Goal: Information Seeking & Learning: Check status

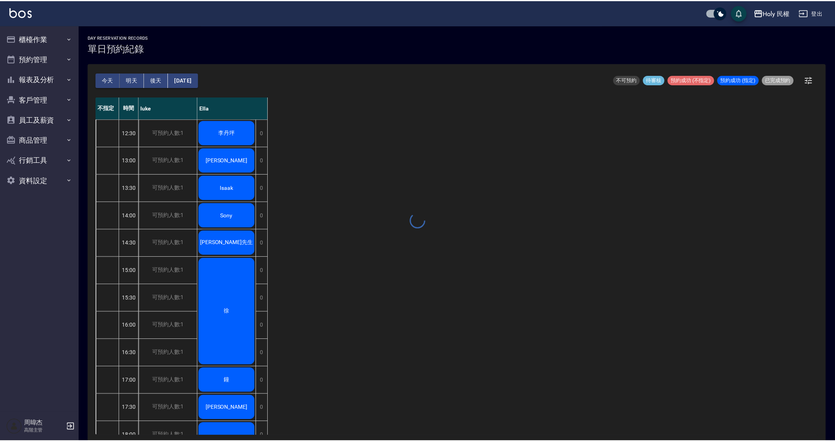
scroll to position [2, 0]
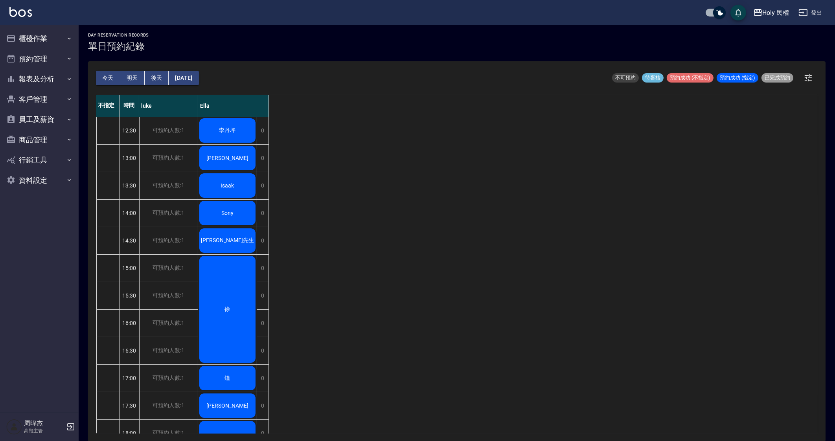
click at [383, 345] on div "不指定 時間 luke Ella 12:30 13:00 13:30 14:00 14:30 15:00 15:30 16:00 16:30 17:00 17…" at bounding box center [457, 264] width 722 height 339
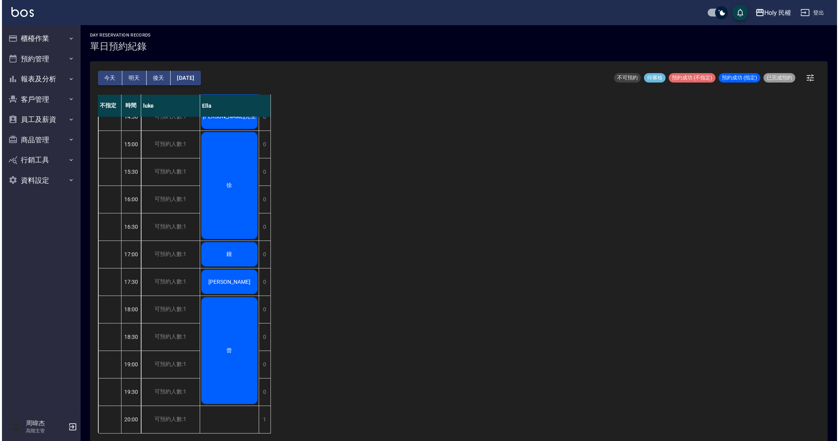
scroll to position [0, 0]
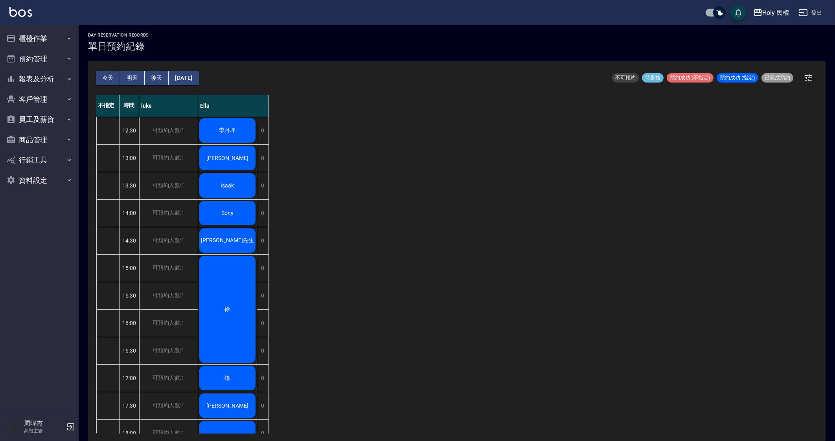
drag, startPoint x: 408, startPoint y: 342, endPoint x: 418, endPoint y: 319, distance: 24.3
click at [409, 339] on div "不指定 時間 luke Ella 12:30 13:00 13:30 14:00 14:30 15:00 15:30 16:00 16:30 17:00 17…" at bounding box center [457, 264] width 722 height 339
drag, startPoint x: 418, startPoint y: 317, endPoint x: 448, endPoint y: 303, distance: 32.4
click at [426, 310] on div "不指定 時間 luke Ella 12:30 13:00 13:30 14:00 14:30 15:00 15:30 16:00 16:30 17:00 17…" at bounding box center [457, 264] width 722 height 339
click at [445, 304] on div "不指定 時間 luke Ella 12:30 13:00 13:30 14:00 14:30 15:00 15:30 16:00 16:30 17:00 17…" at bounding box center [457, 264] width 722 height 339
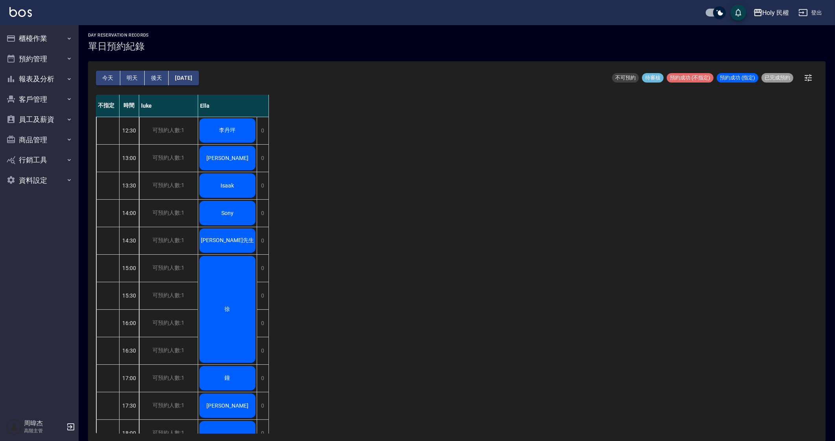
click at [445, 304] on div "不指定 時間 luke Ella 12:30 13:00 13:30 14:00 14:30 15:00 15:30 16:00 16:30 17:00 17…" at bounding box center [457, 264] width 722 height 339
click at [656, 202] on div "不指定 時間 luke Ella 12:30 13:00 13:30 14:00 14:30 15:00 15:30 16:00 16:30 17:00 17…" at bounding box center [457, 264] width 722 height 339
click at [767, 12] on div "Holy 民權" at bounding box center [776, 13] width 27 height 10
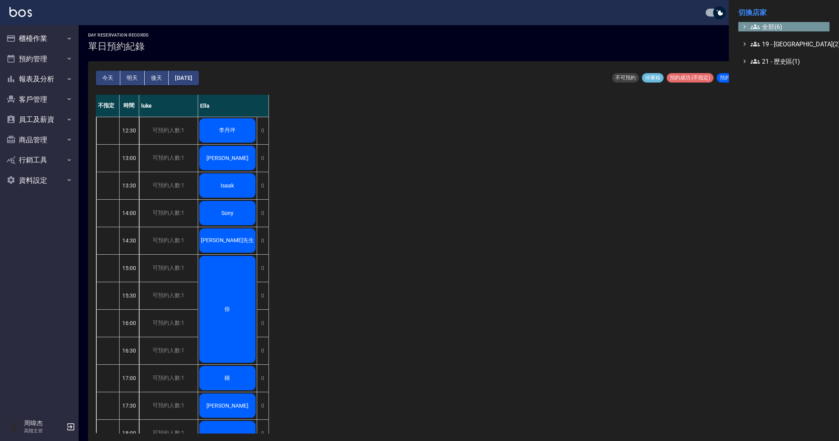
click at [775, 24] on span "全部(6)" at bounding box center [789, 26] width 76 height 9
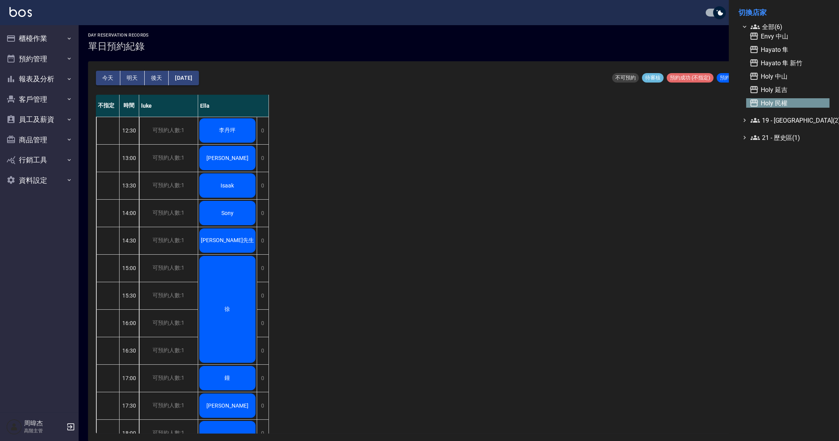
click at [789, 104] on span "Holy 民權" at bounding box center [788, 102] width 77 height 9
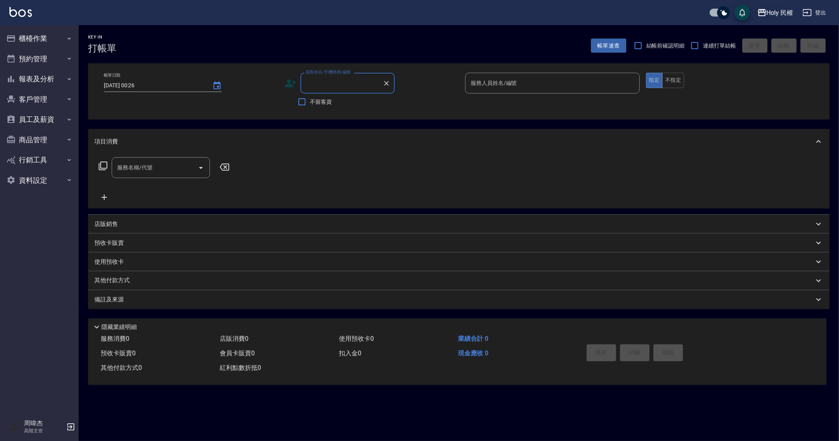
click at [772, 18] on button "Holy 民權" at bounding box center [775, 13] width 42 height 16
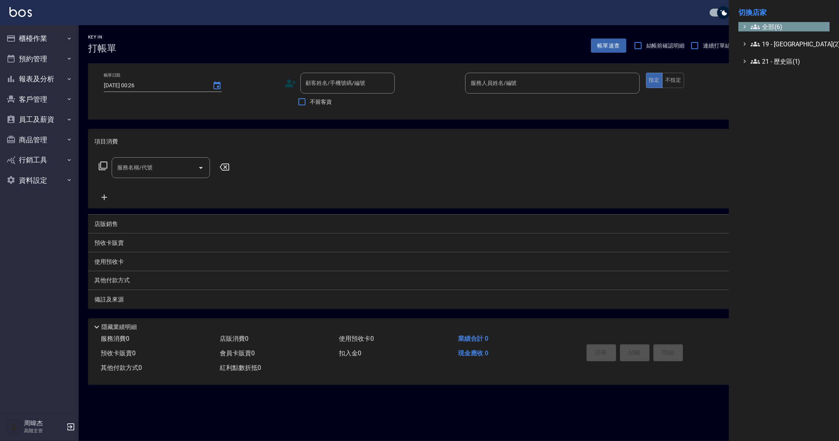
click at [779, 28] on span "全部(6)" at bounding box center [789, 26] width 76 height 9
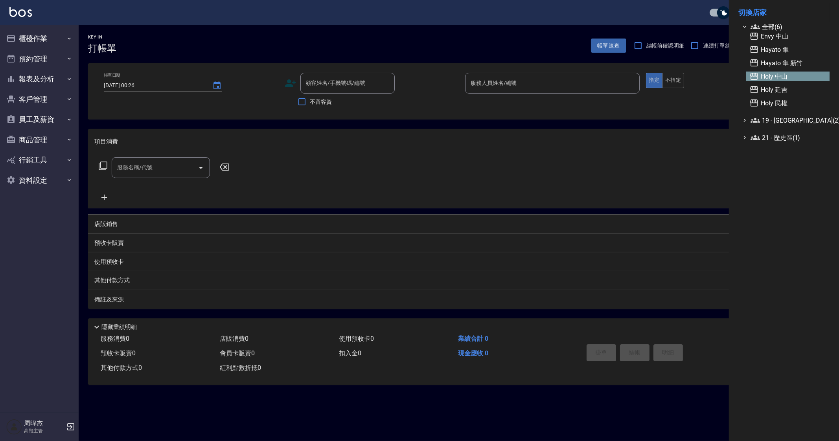
click at [799, 76] on span "Holy 中山" at bounding box center [788, 76] width 77 height 9
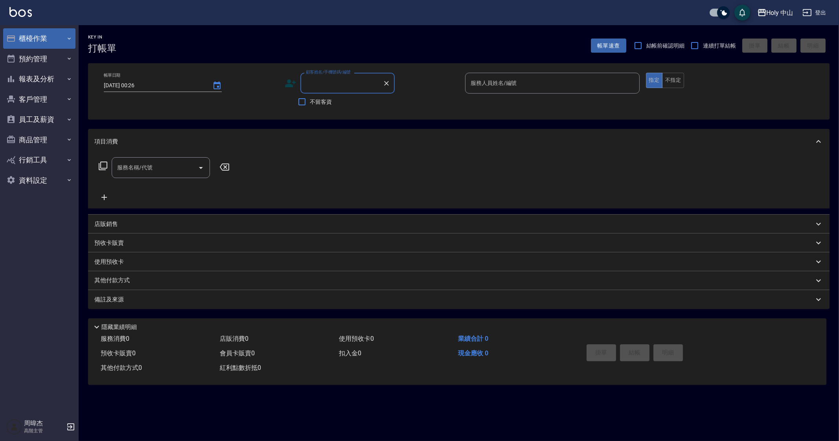
click at [43, 40] on button "櫃檯作業" at bounding box center [39, 38] width 72 height 20
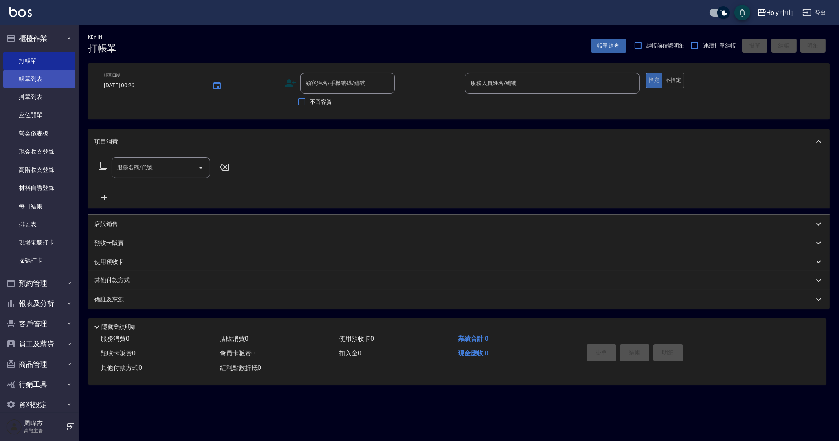
click at [53, 81] on link "帳單列表" at bounding box center [39, 79] width 72 height 18
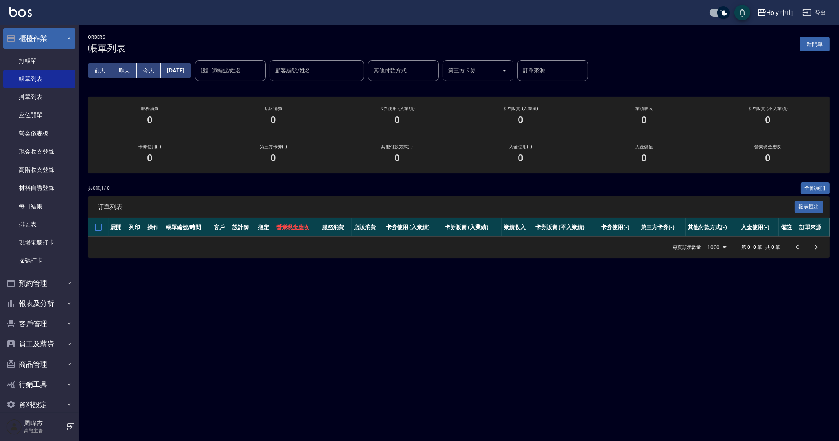
click at [45, 44] on button "櫃檯作業" at bounding box center [39, 38] width 72 height 20
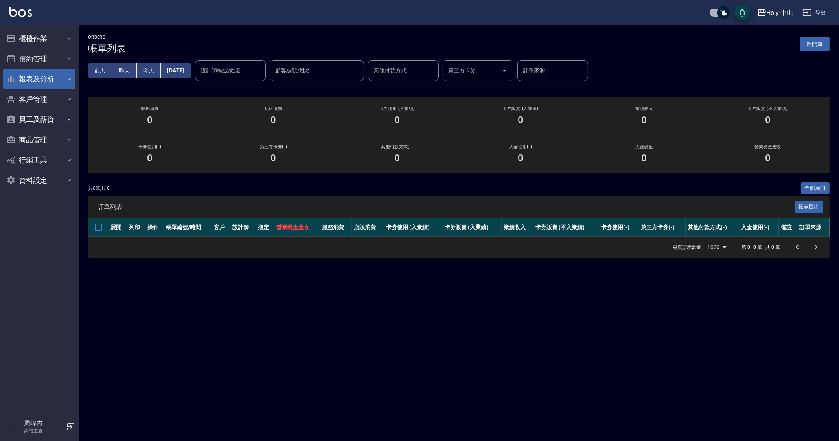
click at [47, 79] on button "報表及分析" at bounding box center [39, 79] width 72 height 20
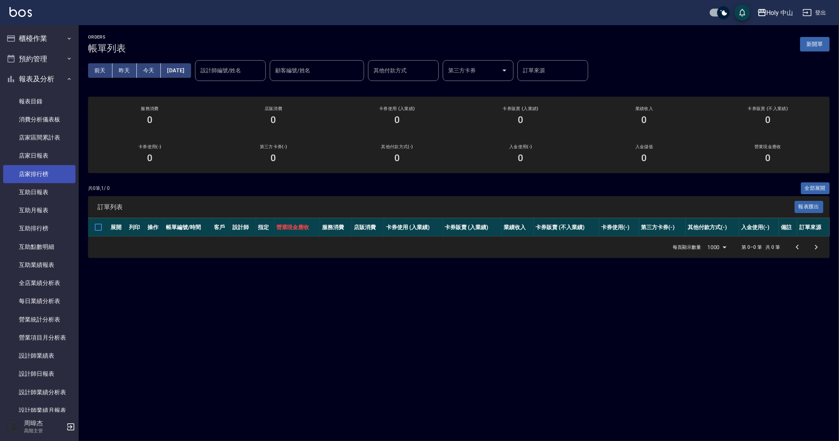
click at [56, 179] on link "店家排行榜" at bounding box center [39, 174] width 72 height 18
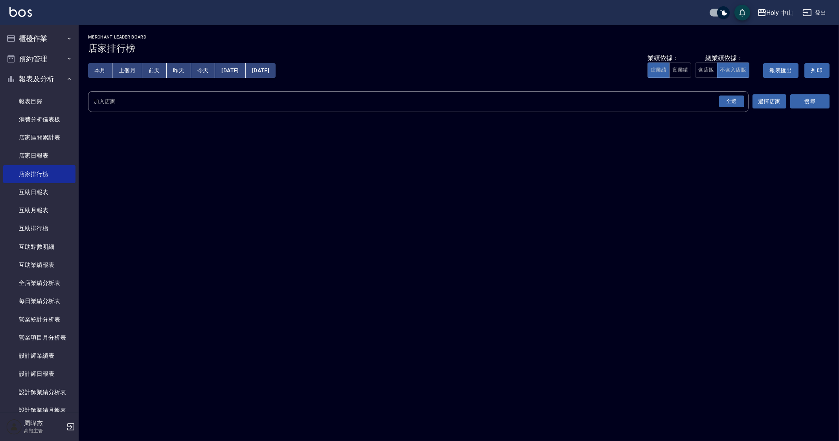
click at [734, 102] on div "全選" at bounding box center [731, 102] width 25 height 12
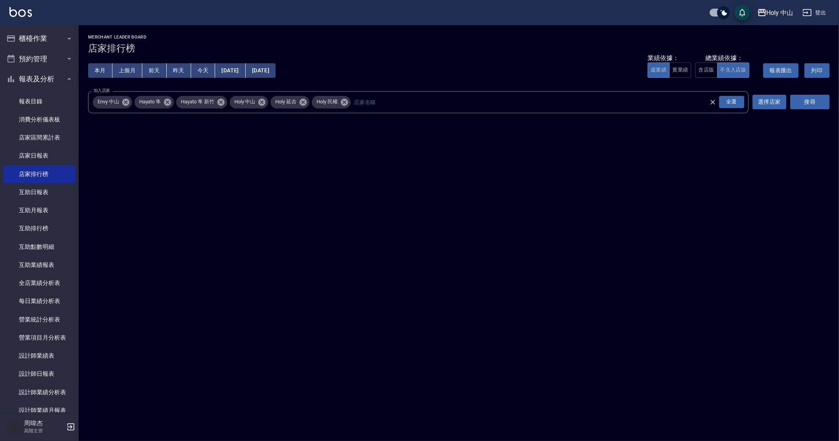
click at [820, 103] on button "搜尋" at bounding box center [810, 102] width 39 height 15
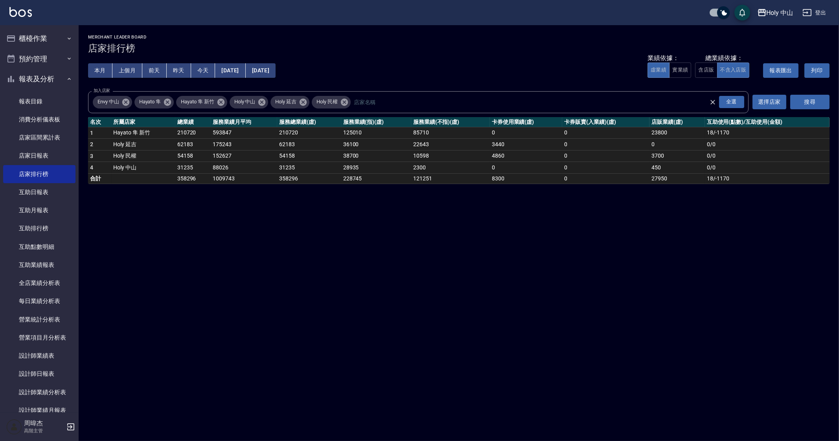
click at [276, 67] on button "[DATE]" at bounding box center [261, 70] width 30 height 15
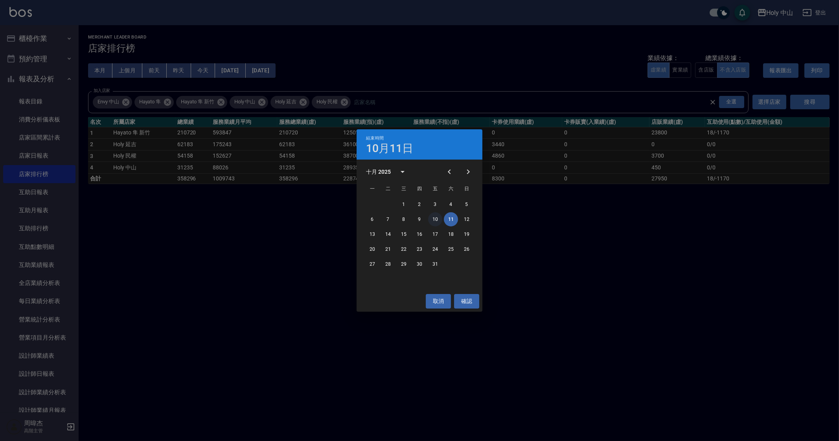
drag, startPoint x: 431, startPoint y: 219, endPoint x: 435, endPoint y: 221, distance: 5.1
click at [431, 219] on button "10" at bounding box center [435, 219] width 14 height 14
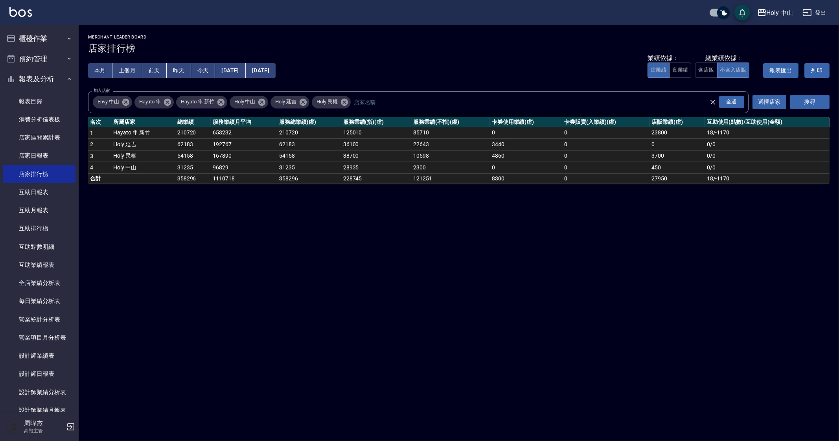
click at [124, 68] on button "上個月" at bounding box center [127, 70] width 30 height 15
click at [100, 68] on button "本月" at bounding box center [100, 70] width 24 height 15
drag, startPoint x: 658, startPoint y: 313, endPoint x: 655, endPoint y: 319, distance: 6.5
click at [657, 315] on div "Holy 中山 2025-10-01 - 2025-10-31 店家排行榜 列印時間： 2025-10-11-00:26 Merchant Leader Bo…" at bounding box center [419, 220] width 839 height 441
click at [676, 323] on div "Holy 中山 2025-10-01 - 2025-10-31 店家排行榜 列印時間： 2025-10-11-00:26 Merchant Leader Bo…" at bounding box center [419, 220] width 839 height 441
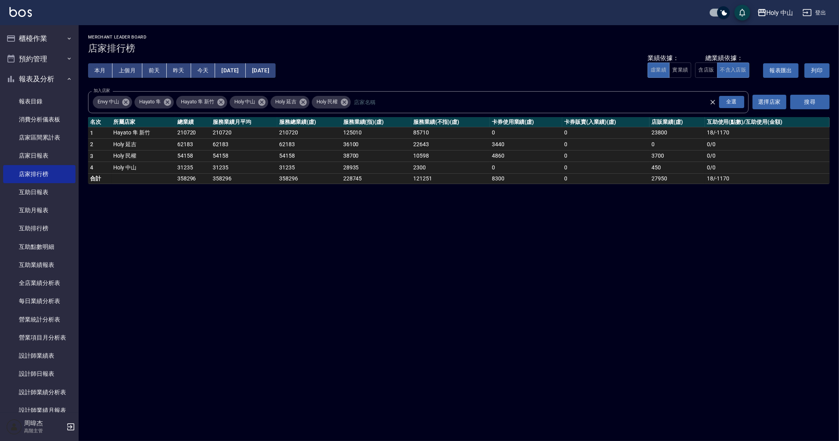
click at [839, 386] on div "Holy 中山 2025-10-01 - 2025-10-31 店家排行榜 列印時間： 2025-10-11-00:33 Merchant Leader Bo…" at bounding box center [419, 220] width 839 height 441
